Goal: Find contact information: Obtain details needed to contact an individual or organization

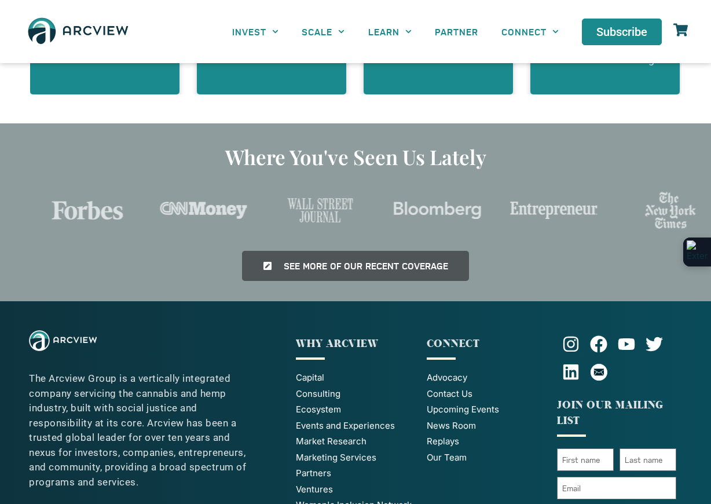
scroll to position [2633, 0]
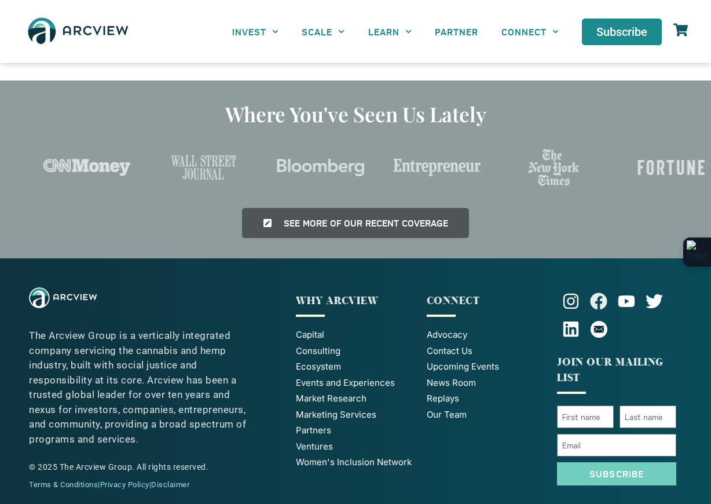
click at [598, 293] on icon at bounding box center [598, 301] width 17 height 17
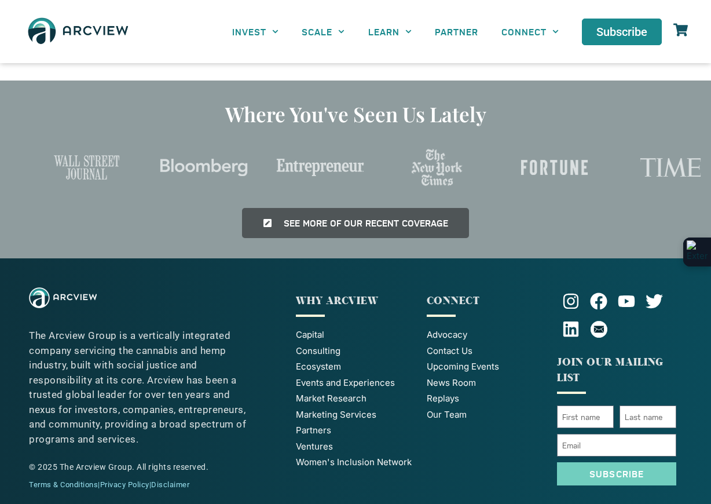
click at [460, 408] on span "Our Team" at bounding box center [447, 414] width 40 height 13
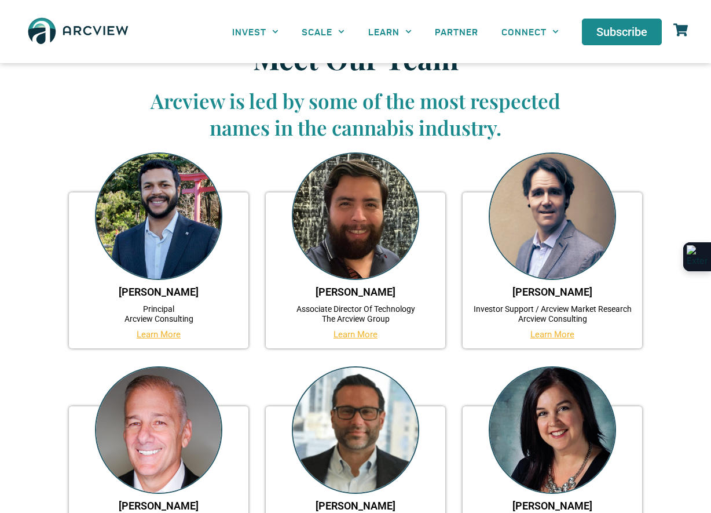
scroll to position [30, 0]
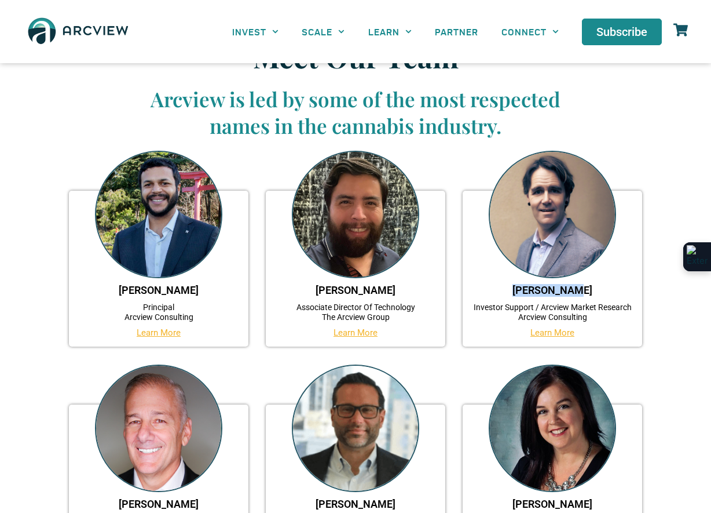
drag, startPoint x: 521, startPoint y: 287, endPoint x: 594, endPoint y: 283, distance: 73.7
click at [594, 283] on div "Marc Brandl Investor Support / Arcview Market Research Arcview Consulting Learn…" at bounding box center [553, 269] width 180 height 156
copy link "Marc Brandl"
